Goal: Task Accomplishment & Management: Use online tool/utility

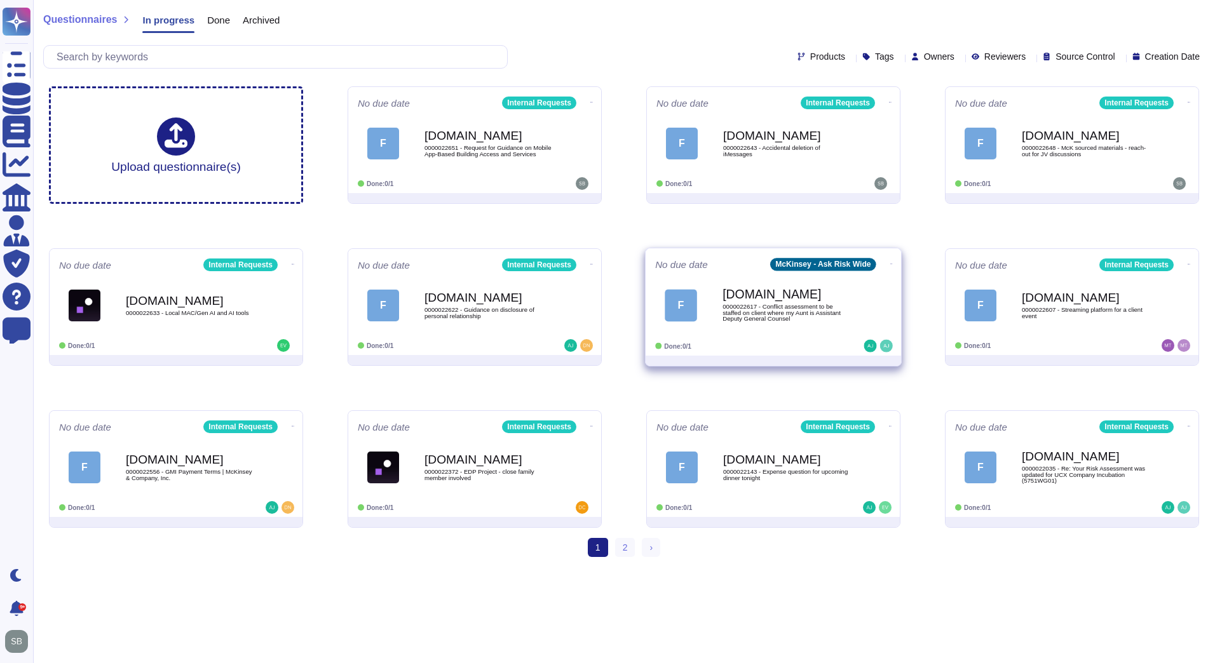
click at [890, 262] on icon at bounding box center [891, 263] width 3 height 3
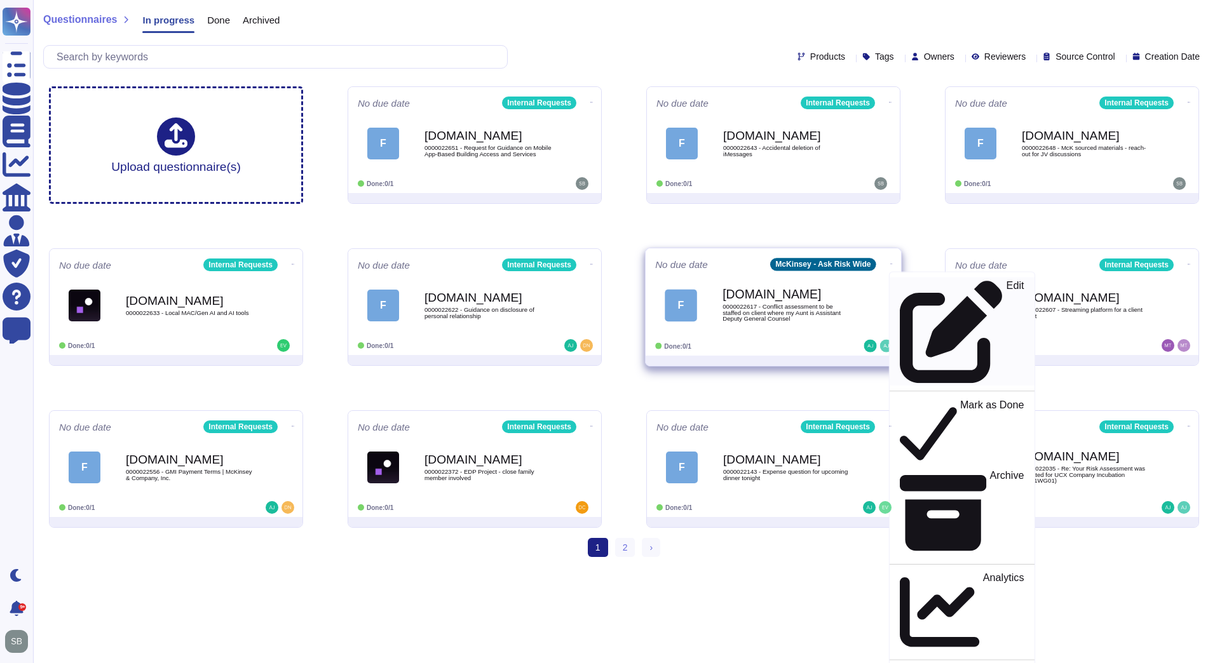
click at [1007, 286] on p "Edit" at bounding box center [1016, 332] width 18 height 103
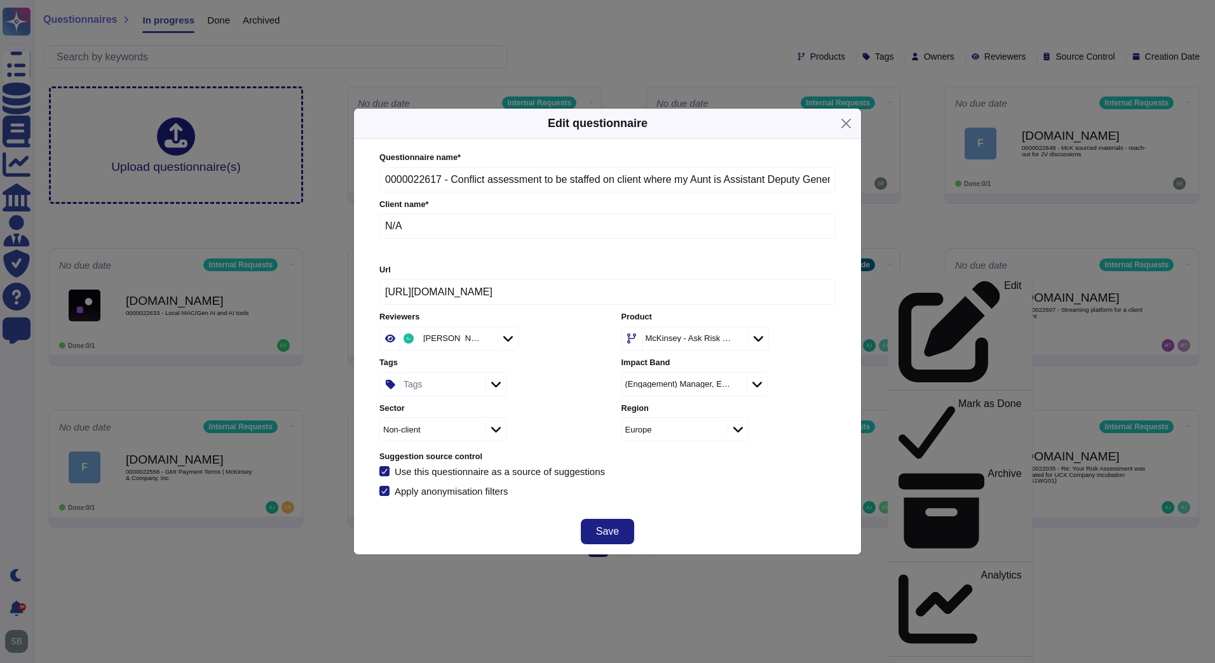
click at [735, 339] on icon at bounding box center [735, 339] width 0 height 0
click at [763, 341] on icon at bounding box center [759, 339] width 10 height 6
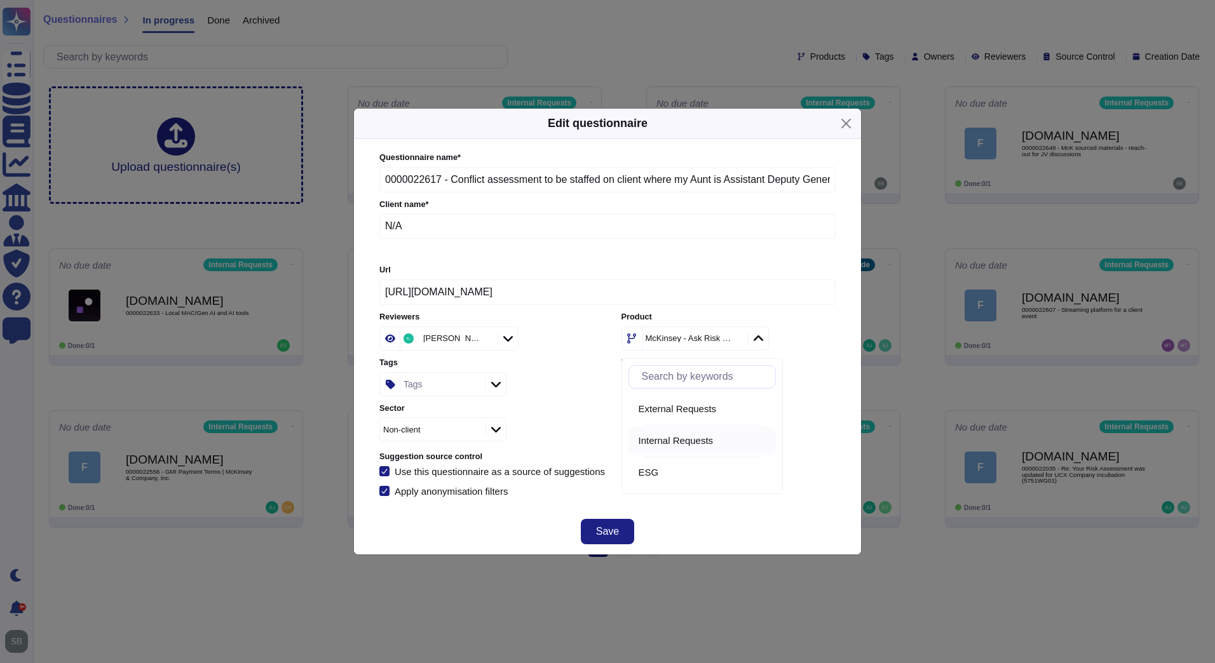
click at [671, 443] on span "Internal Requests" at bounding box center [676, 440] width 75 height 11
click at [606, 536] on span "Save" at bounding box center [607, 532] width 23 height 10
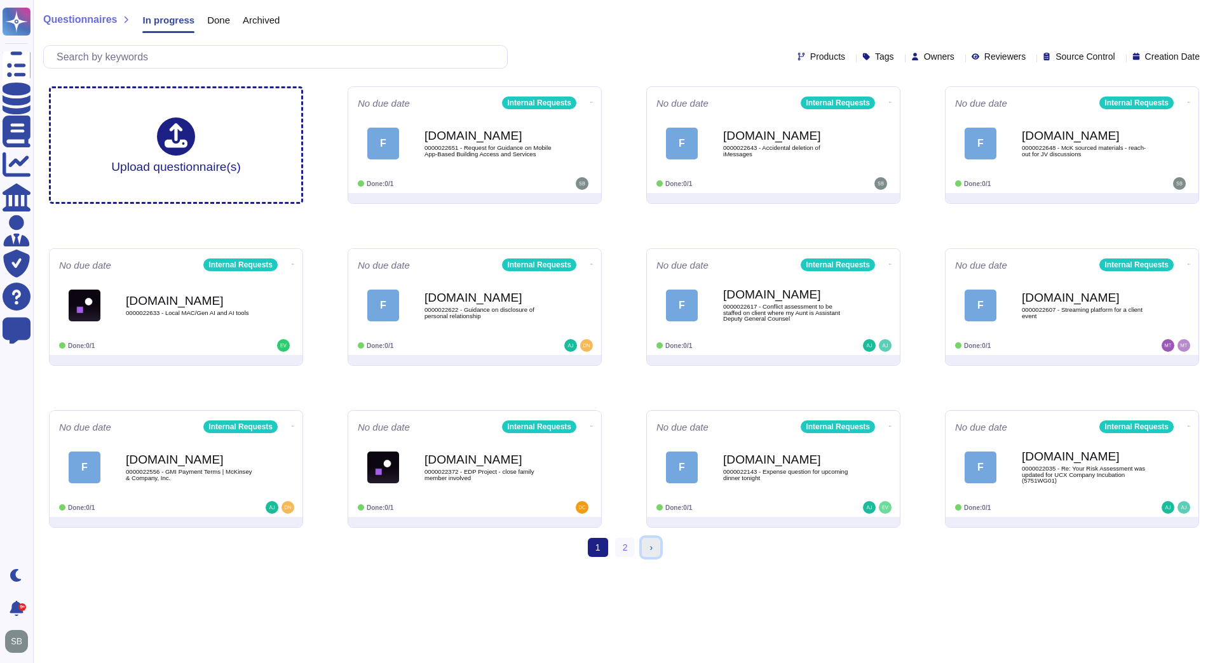
click at [654, 548] on link "› Next" at bounding box center [651, 547] width 18 height 19
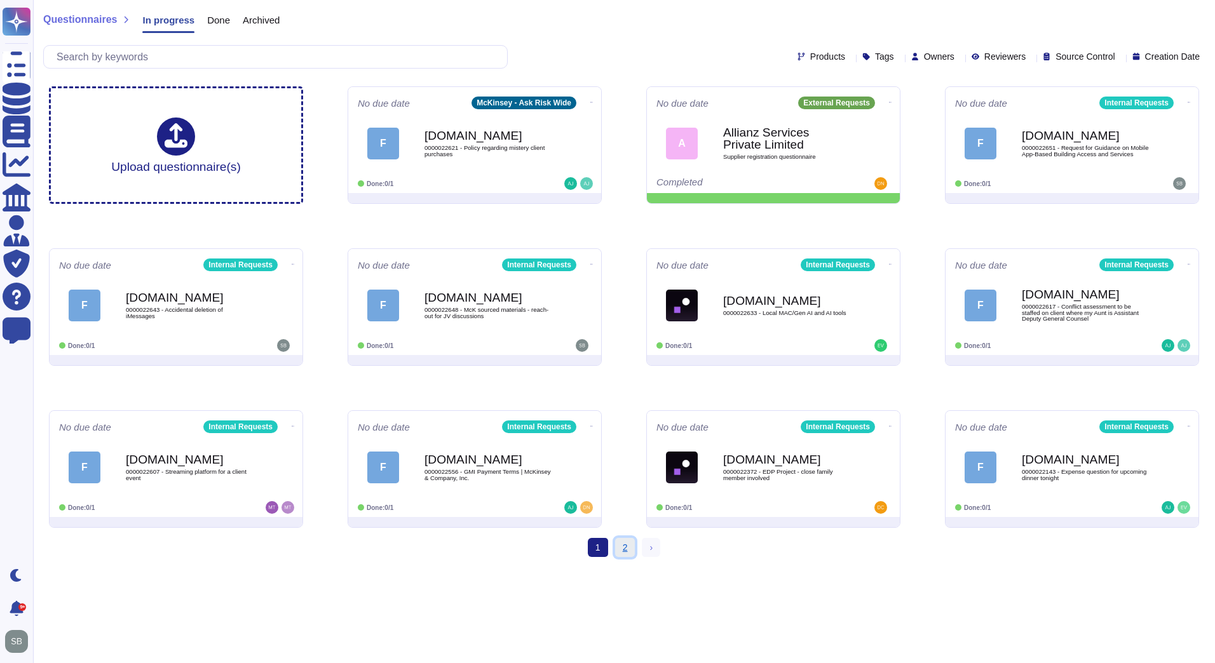
click at [621, 544] on link "2" at bounding box center [625, 547] width 20 height 19
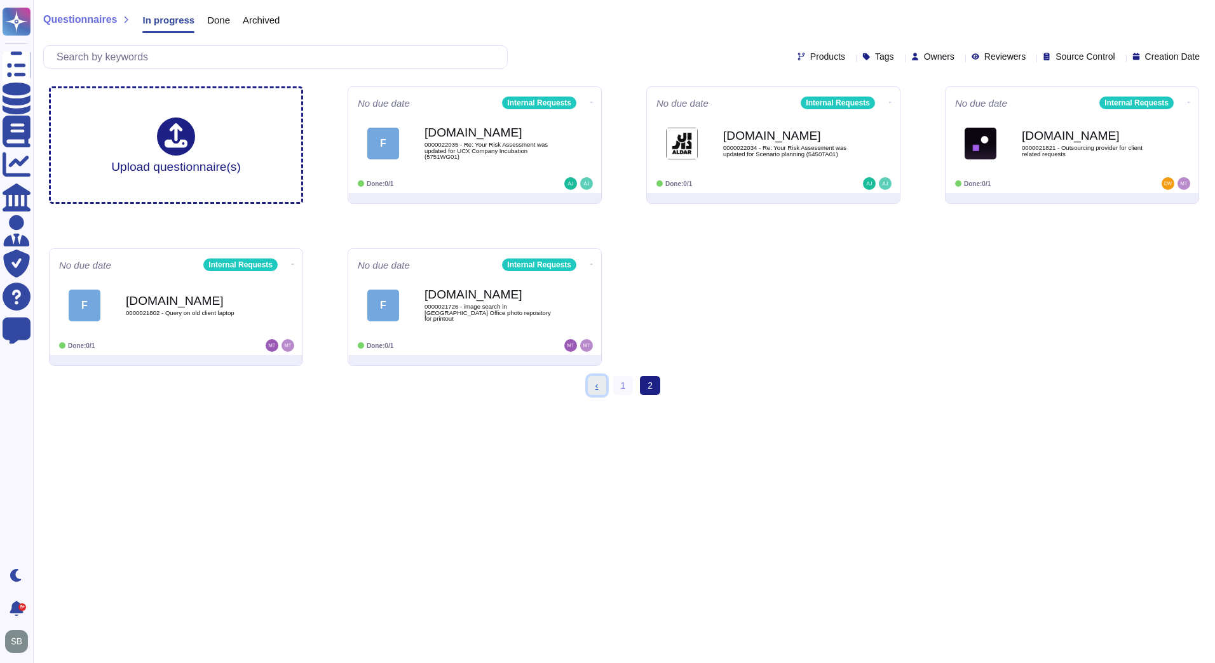
click at [601, 389] on link "‹ Previous" at bounding box center [597, 385] width 18 height 19
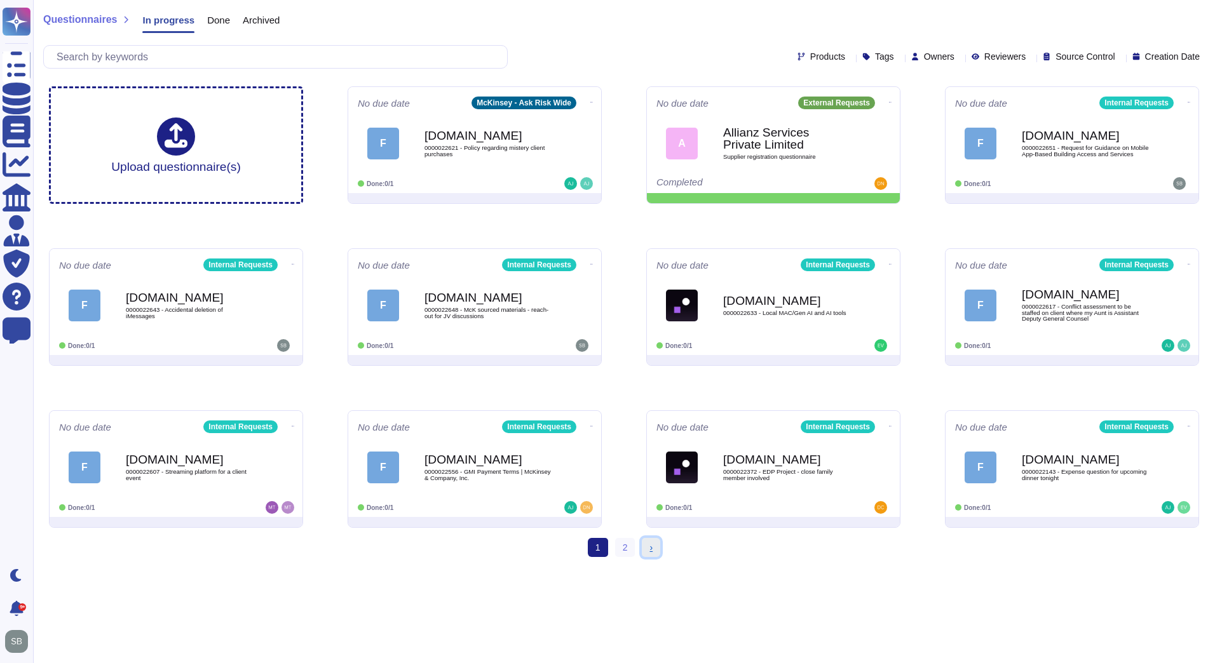
click at [649, 550] on span "›" at bounding box center [650, 548] width 3 height 10
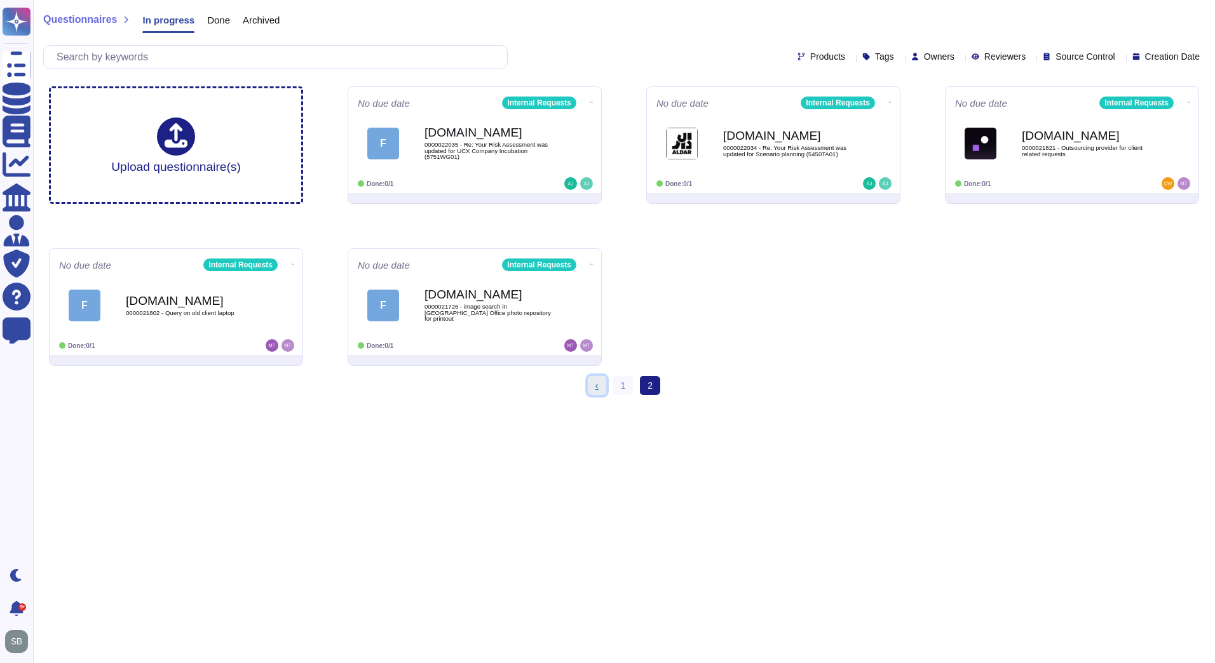
click at [600, 380] on link "‹ Previous" at bounding box center [597, 385] width 18 height 19
